Goal: Task Accomplishment & Management: Manage account settings

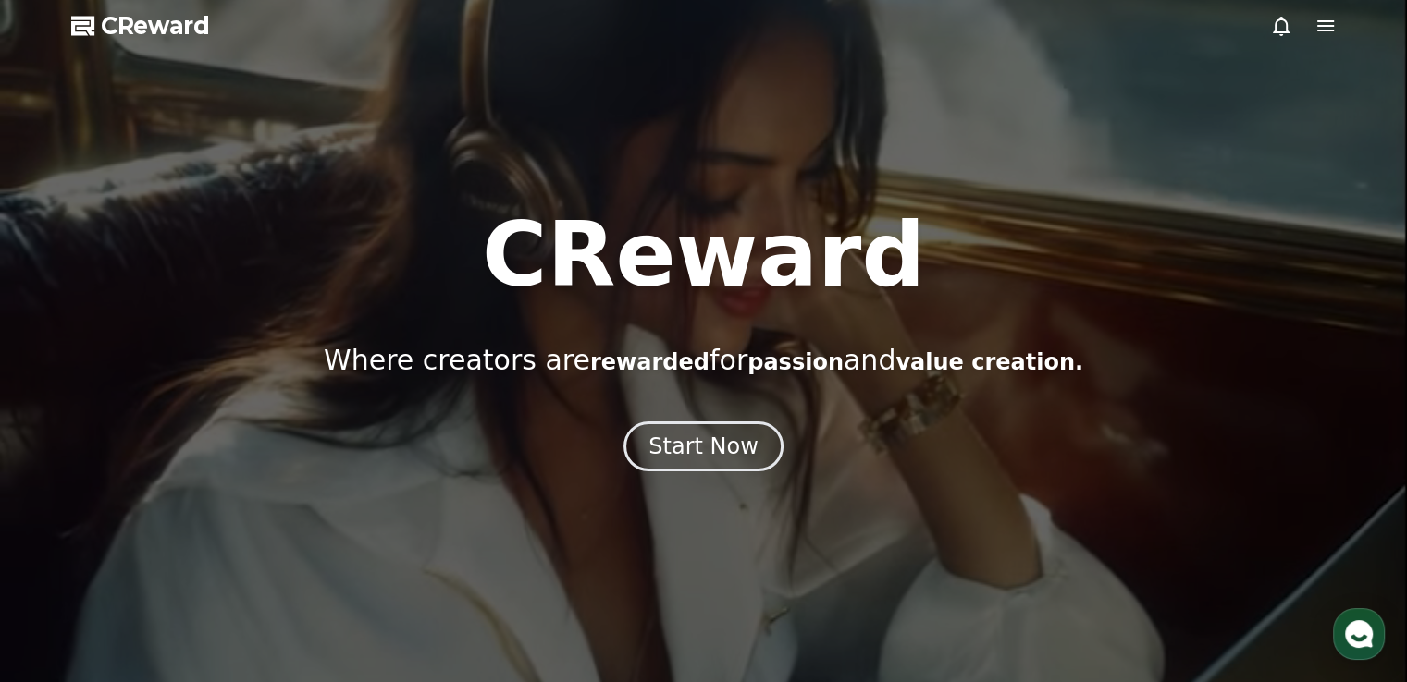
click at [174, 18] on span "CReward" at bounding box center [155, 26] width 109 height 30
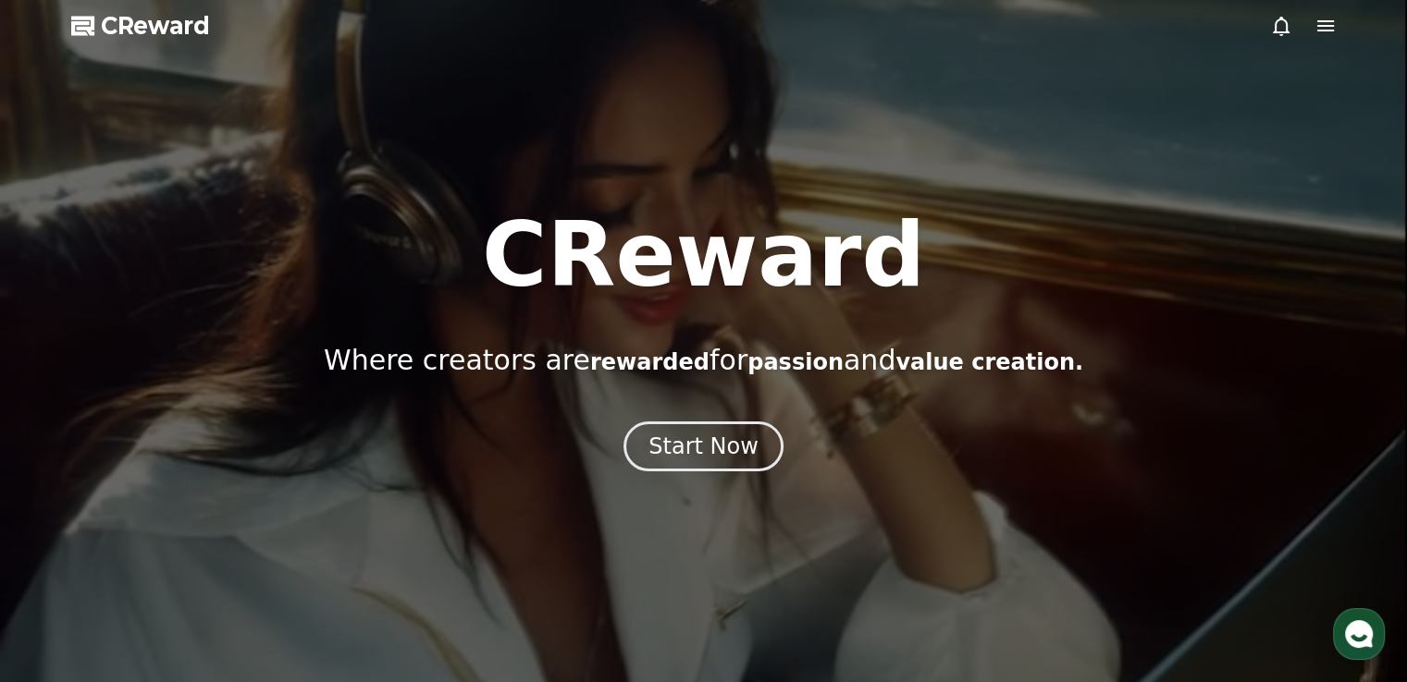
click at [129, 34] on span "CReward" at bounding box center [155, 26] width 109 height 30
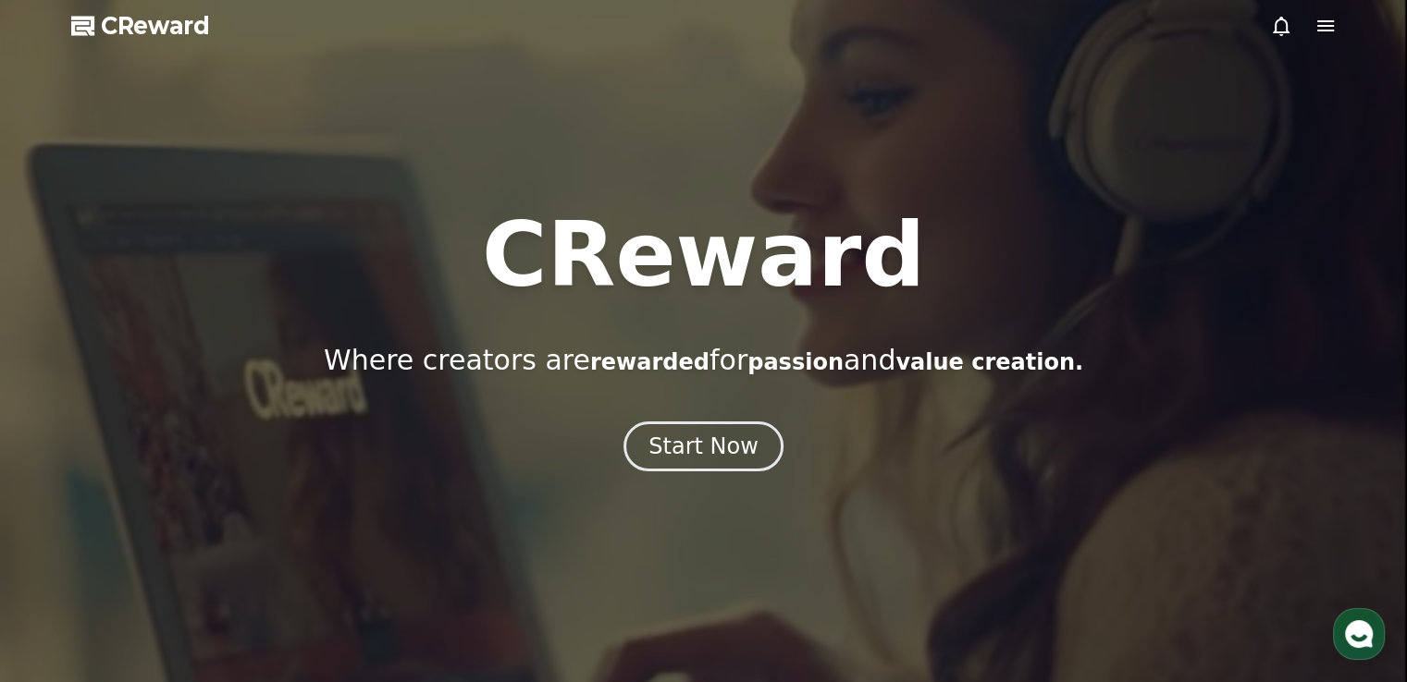
click at [165, 23] on span "CReward" at bounding box center [155, 26] width 109 height 30
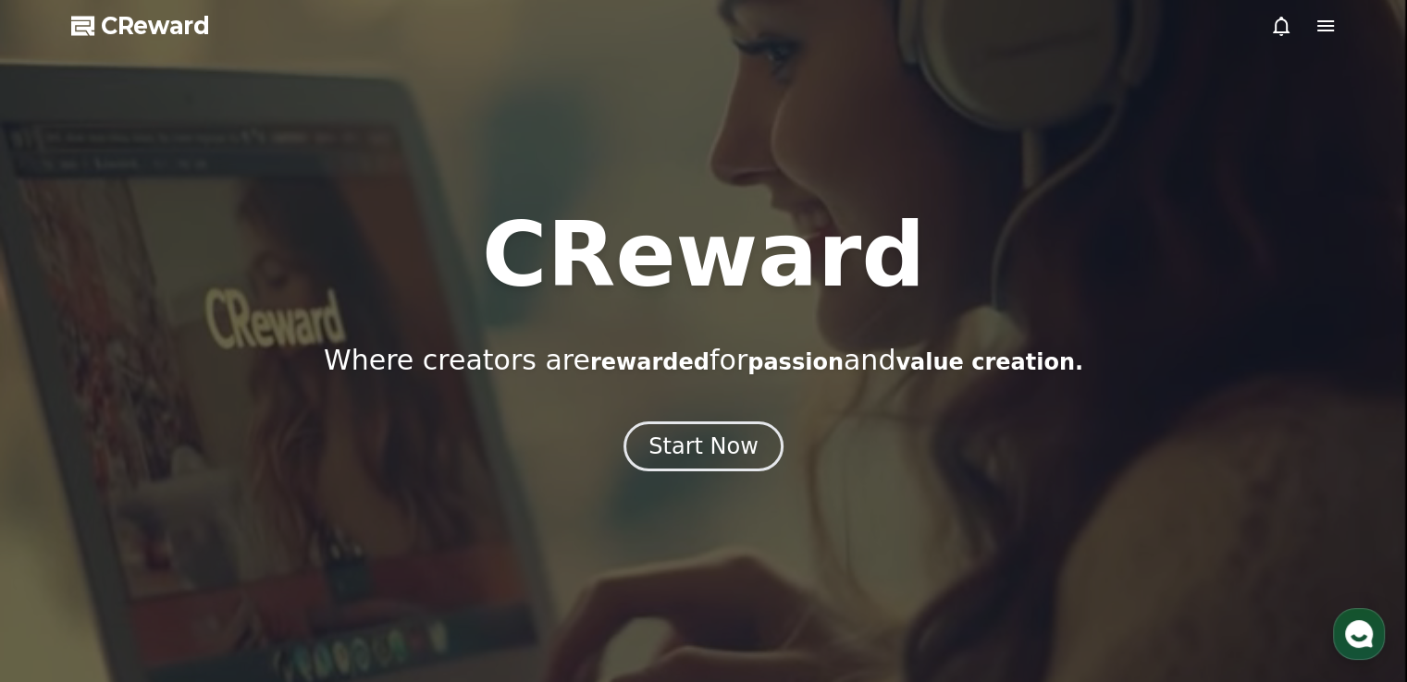
click at [1317, 27] on icon at bounding box center [1325, 26] width 22 height 22
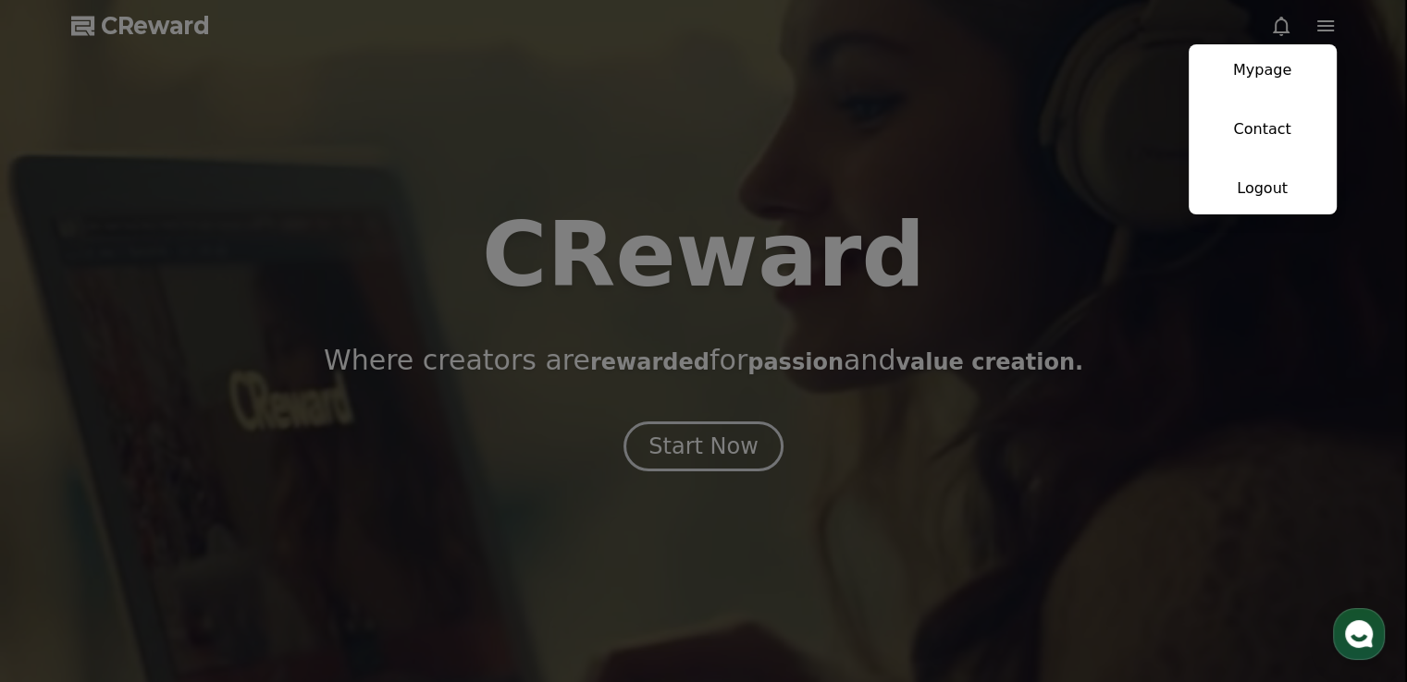
click at [1260, 75] on link "Mypage" at bounding box center [1262, 70] width 148 height 52
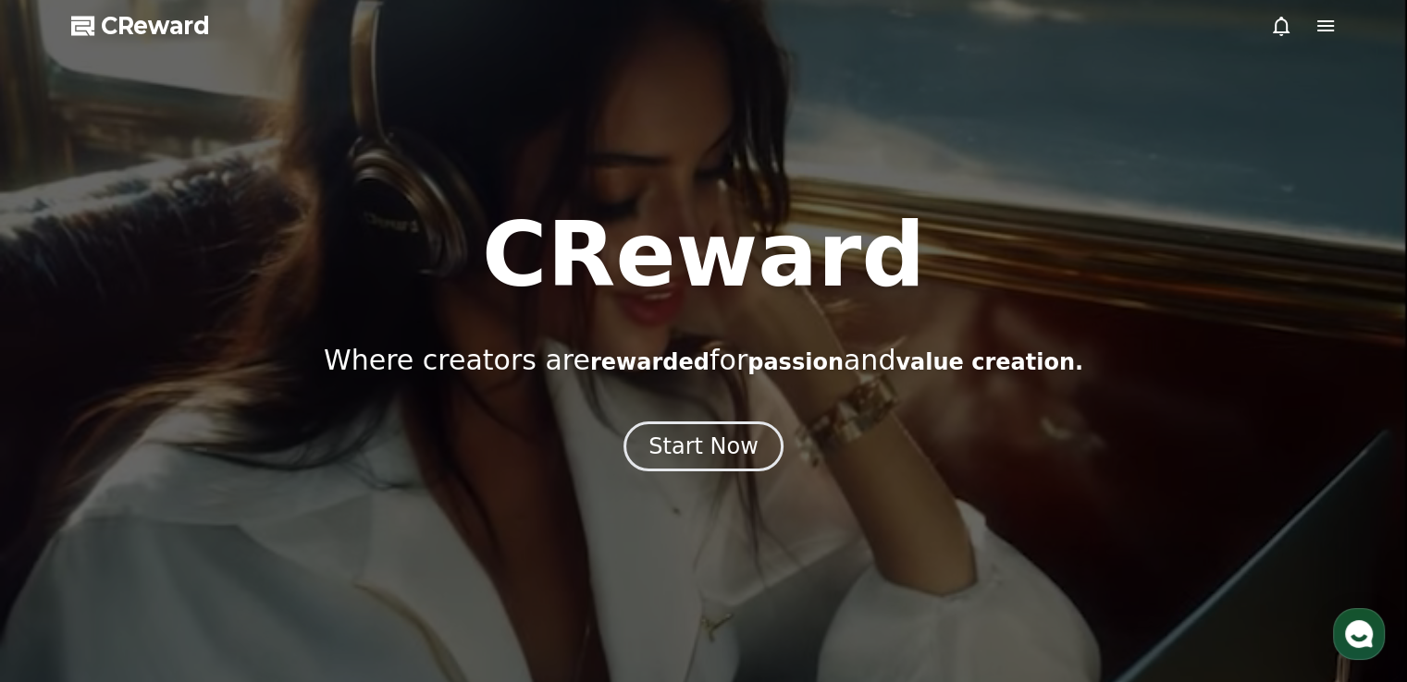
select select "**********"
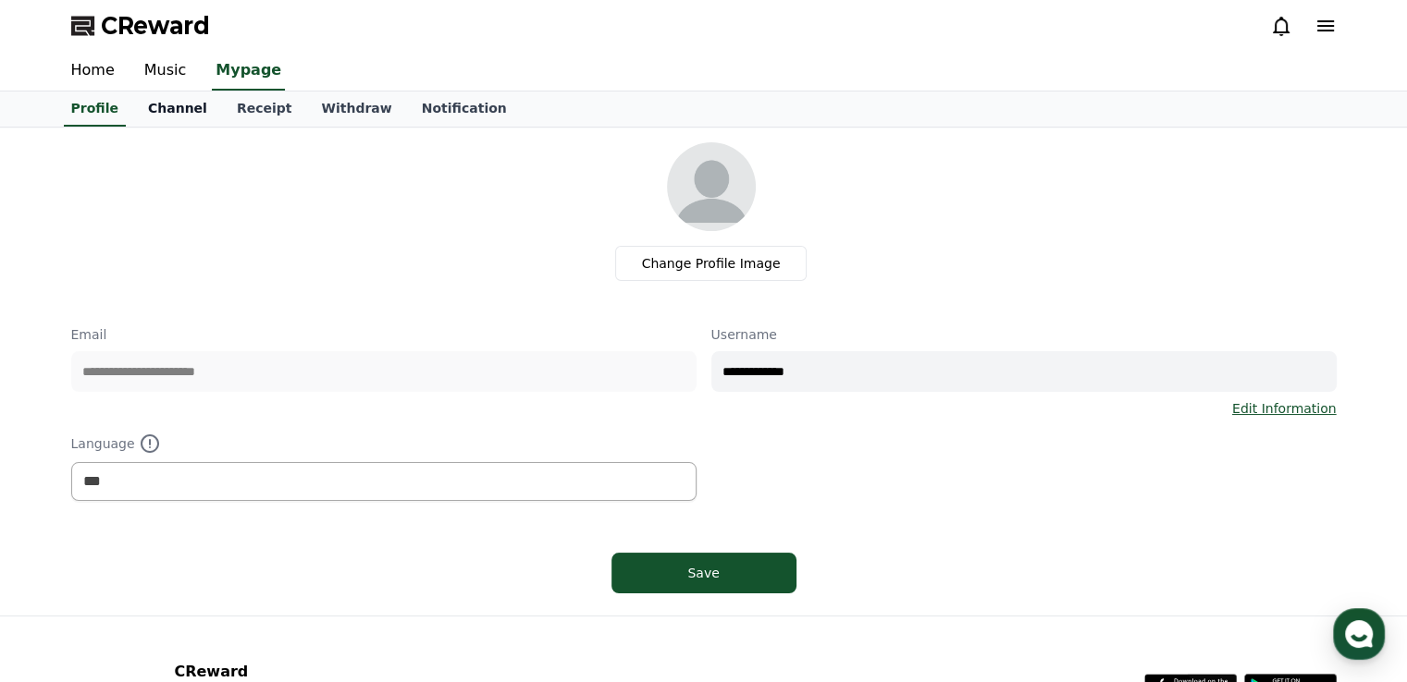
click at [166, 102] on link "Channel" at bounding box center [177, 109] width 89 height 35
